Goal: Task Accomplishment & Management: Manage account settings

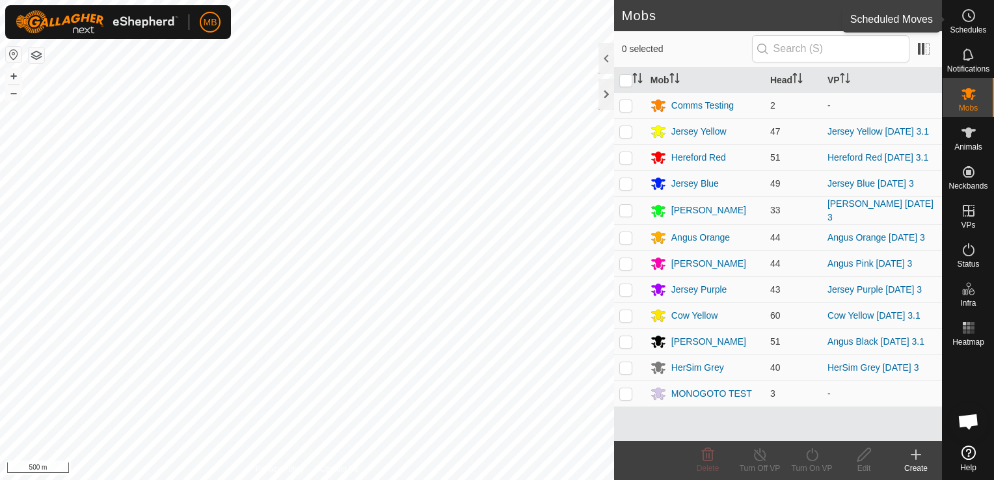
click at [963, 31] on span "Schedules" at bounding box center [968, 30] width 36 height 8
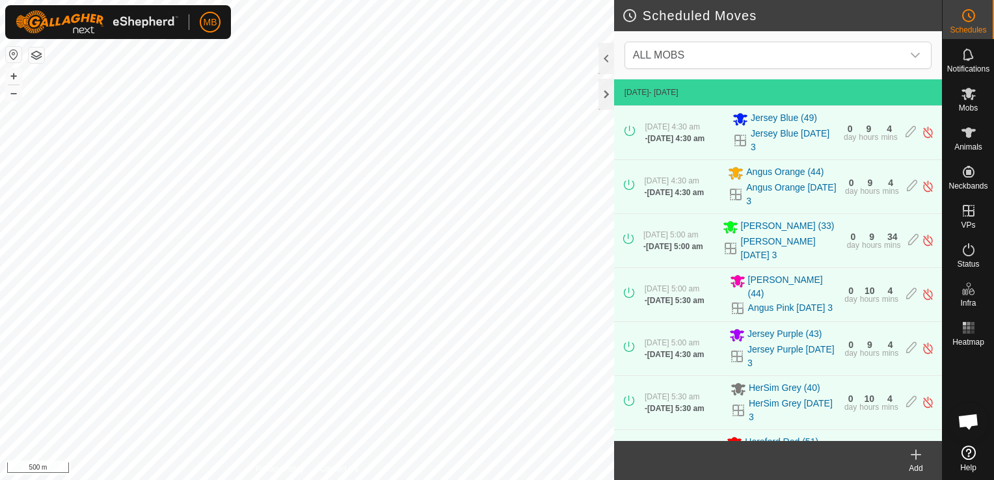
drag, startPoint x: 963, startPoint y: 31, endPoint x: 687, endPoint y: 151, distance: 301.3
click at [687, 151] on div "Schedules Notifications Mobs Animals Neckbands VPs Status Infra Heatmap Help Sc…" at bounding box center [497, 240] width 994 height 480
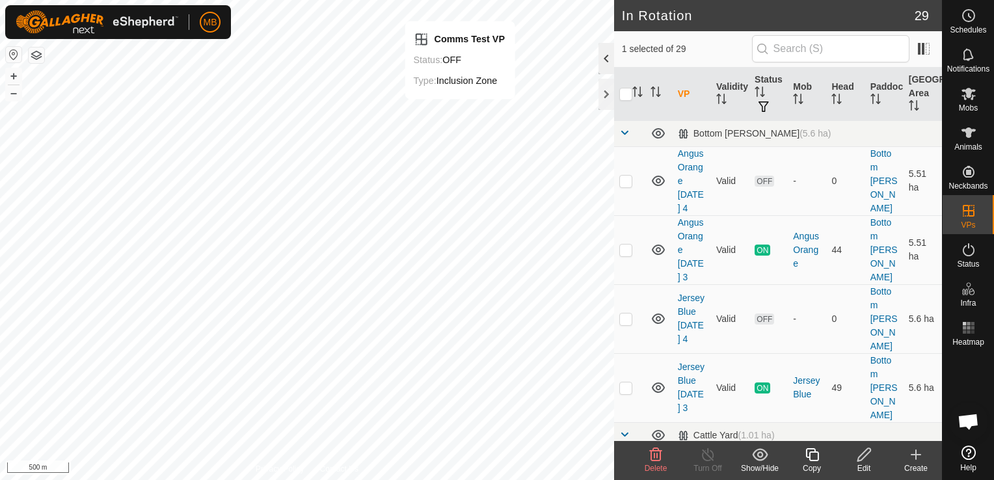
checkbox input "false"
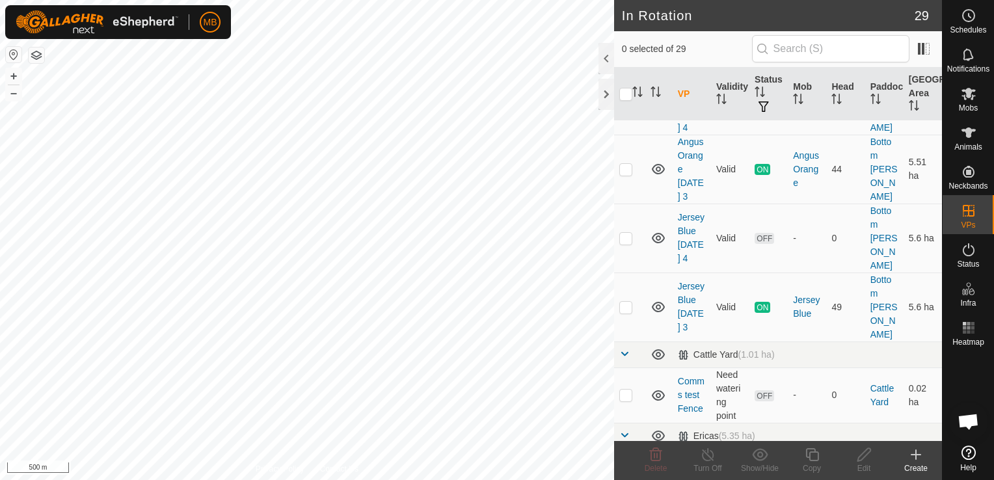
scroll to position [88, 0]
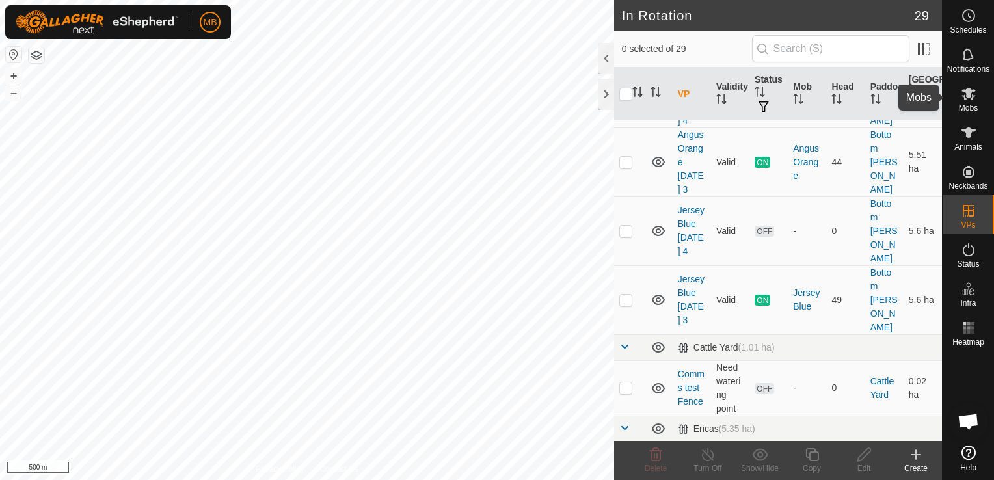
click at [973, 96] on icon at bounding box center [969, 94] width 16 height 16
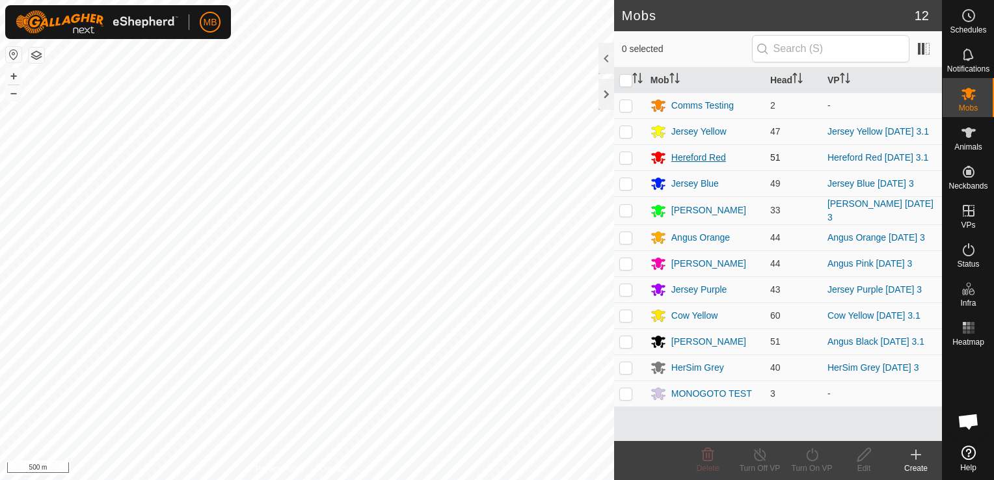
click at [693, 159] on div "Hereford Red" at bounding box center [698, 158] width 55 height 14
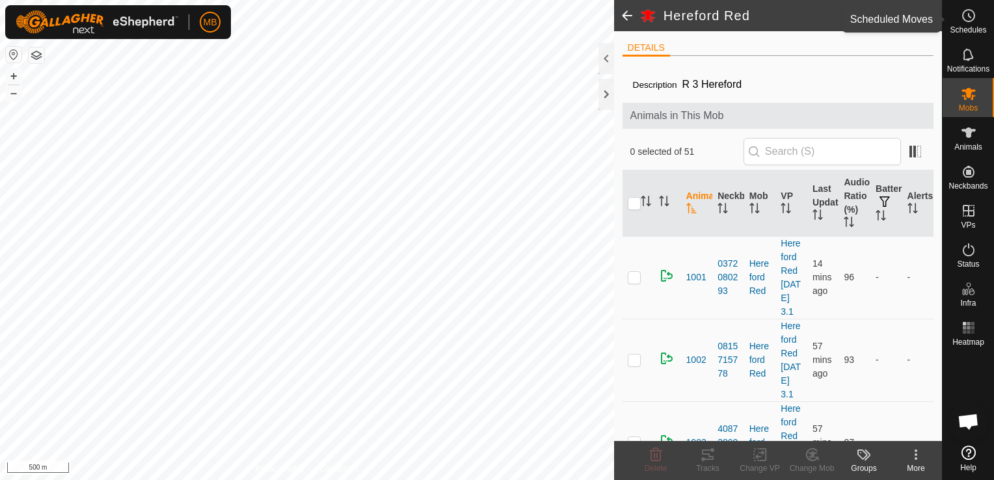
click at [963, 26] on span "Schedules" at bounding box center [968, 30] width 36 height 8
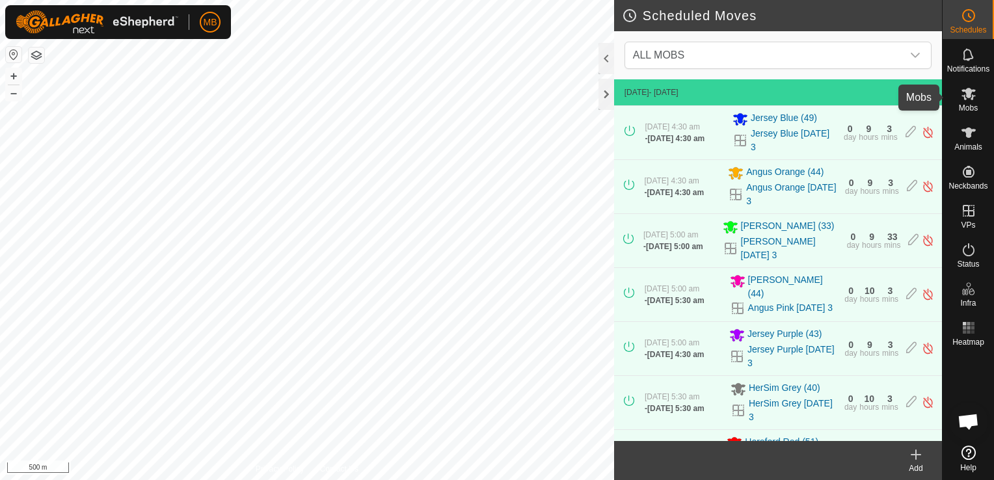
click at [965, 104] on span "Mobs" at bounding box center [968, 108] width 19 height 8
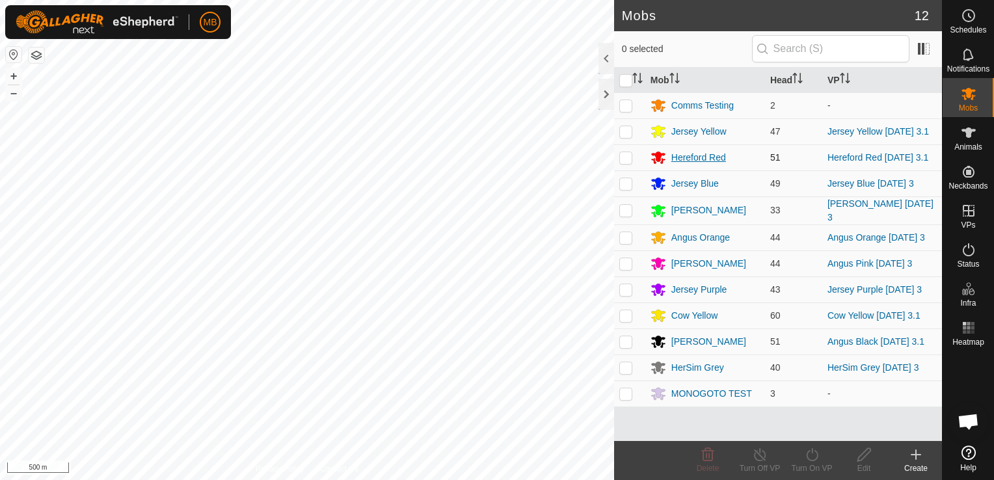
click at [679, 161] on div "Hereford Red" at bounding box center [698, 158] width 55 height 14
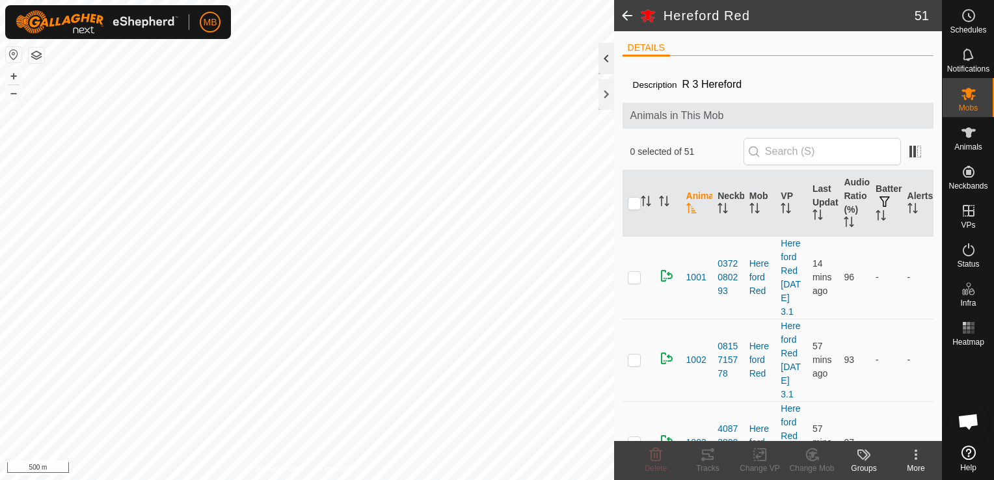
click at [608, 65] on div at bounding box center [606, 58] width 16 height 31
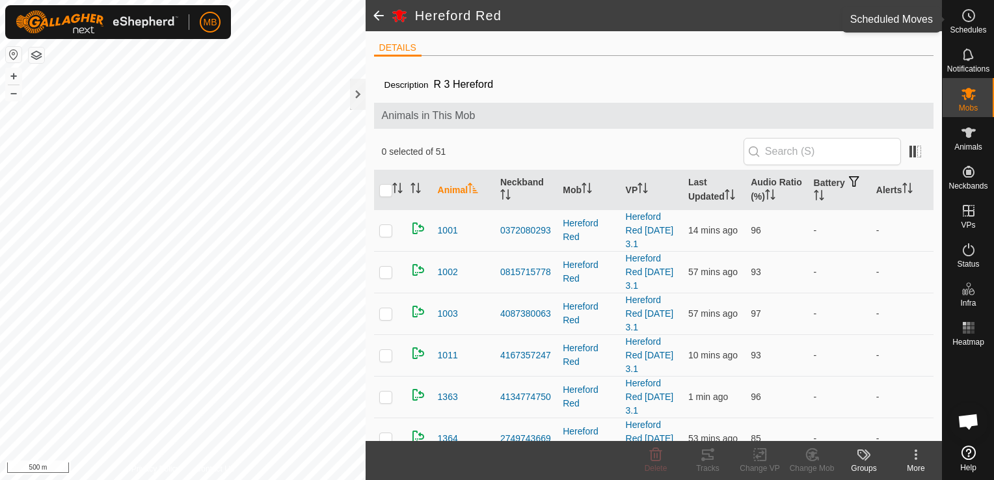
click at [978, 32] on span "Schedules" at bounding box center [968, 30] width 36 height 8
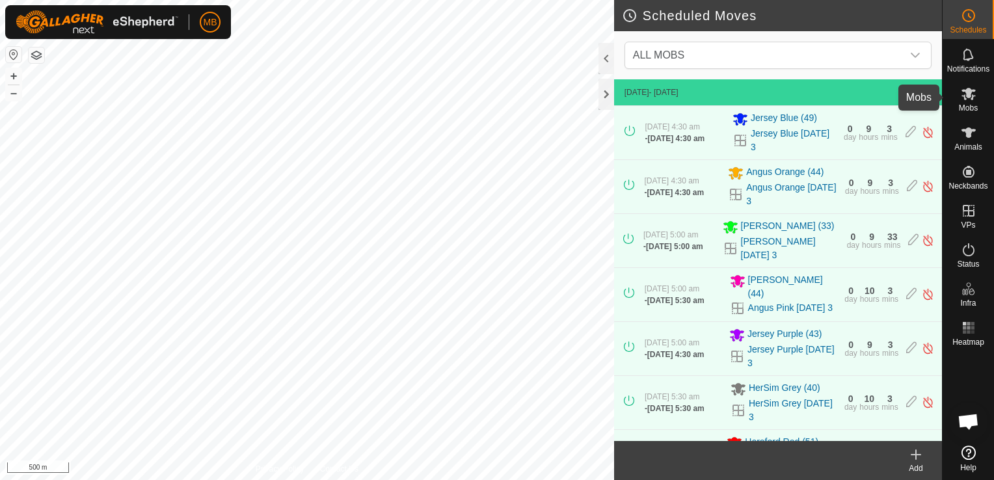
click at [976, 92] on es-mob-svg-icon at bounding box center [968, 93] width 23 height 21
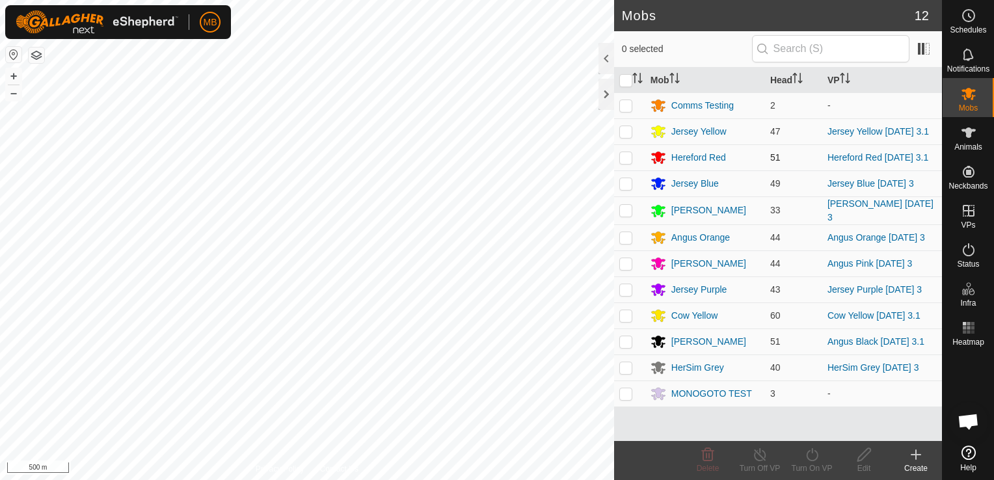
click at [631, 163] on p-checkbox at bounding box center [625, 157] width 13 height 10
checkbox input "true"
click at [804, 461] on icon at bounding box center [812, 455] width 16 height 16
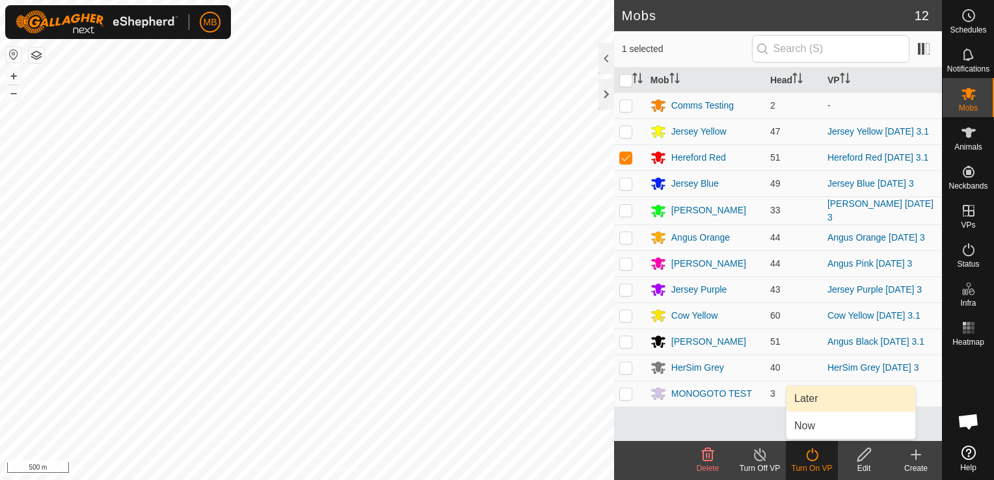
click at [826, 402] on link "Later" at bounding box center [850, 399] width 129 height 26
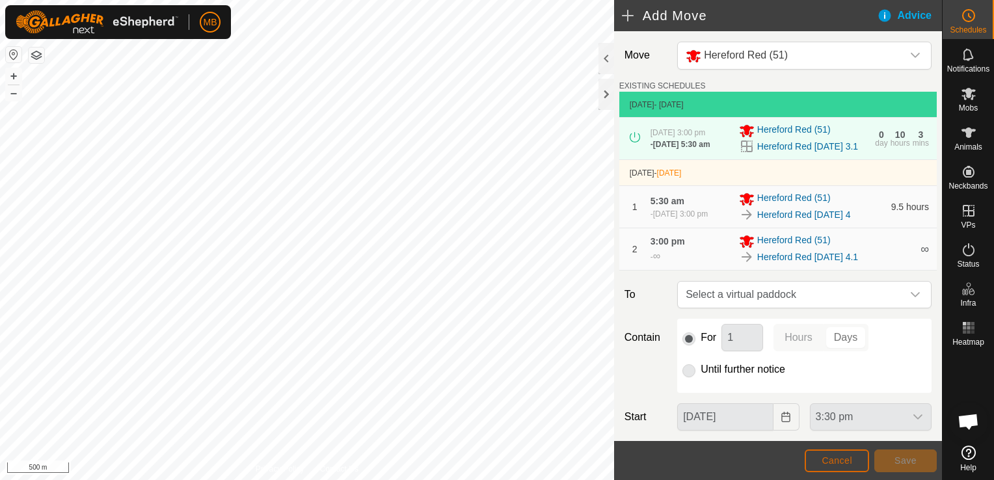
click at [841, 459] on span "Cancel" at bounding box center [837, 460] width 31 height 10
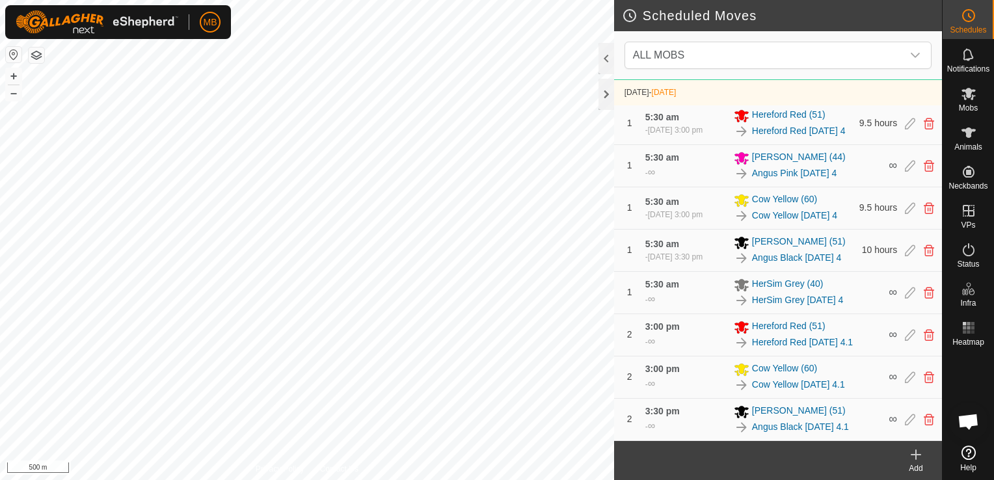
scroll to position [793, 0]
